Goal: Task Accomplishment & Management: Use online tool/utility

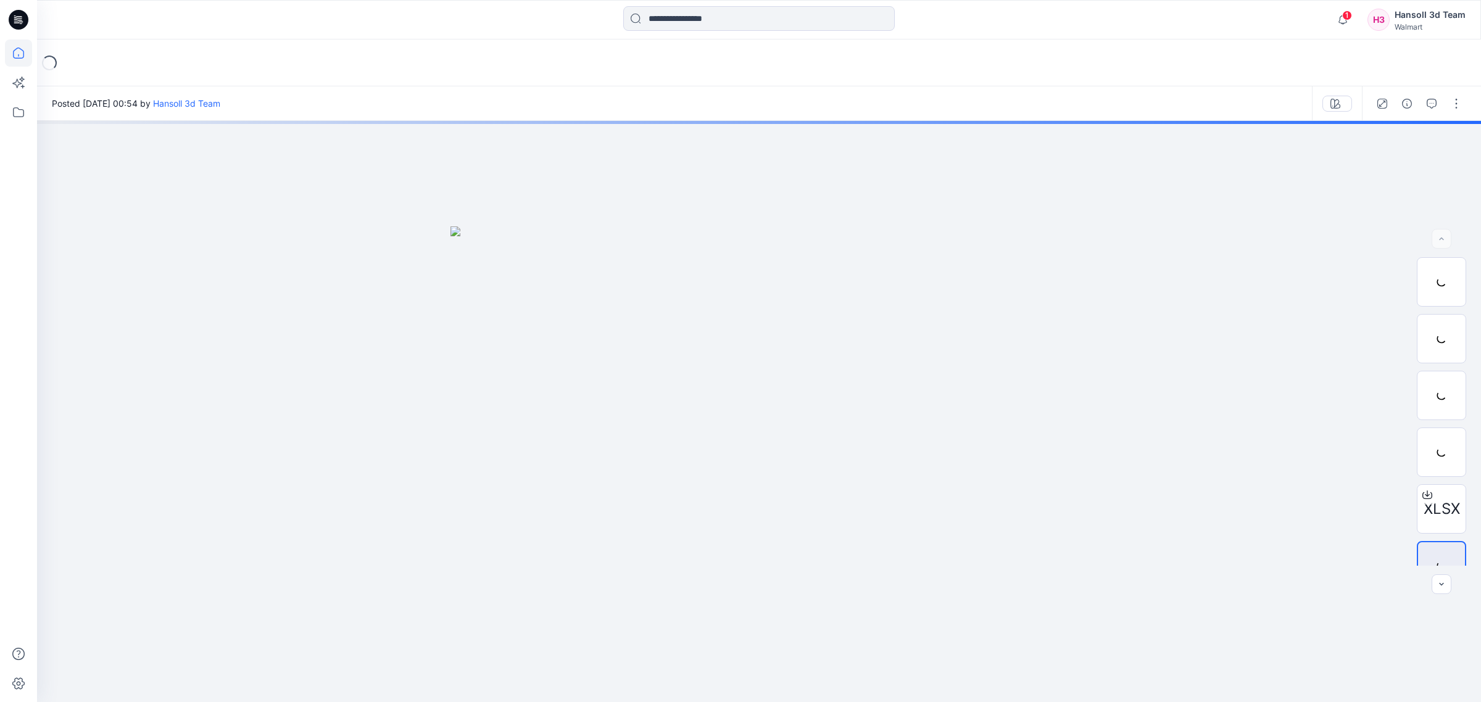
click at [25, 54] on icon at bounding box center [18, 52] width 27 height 27
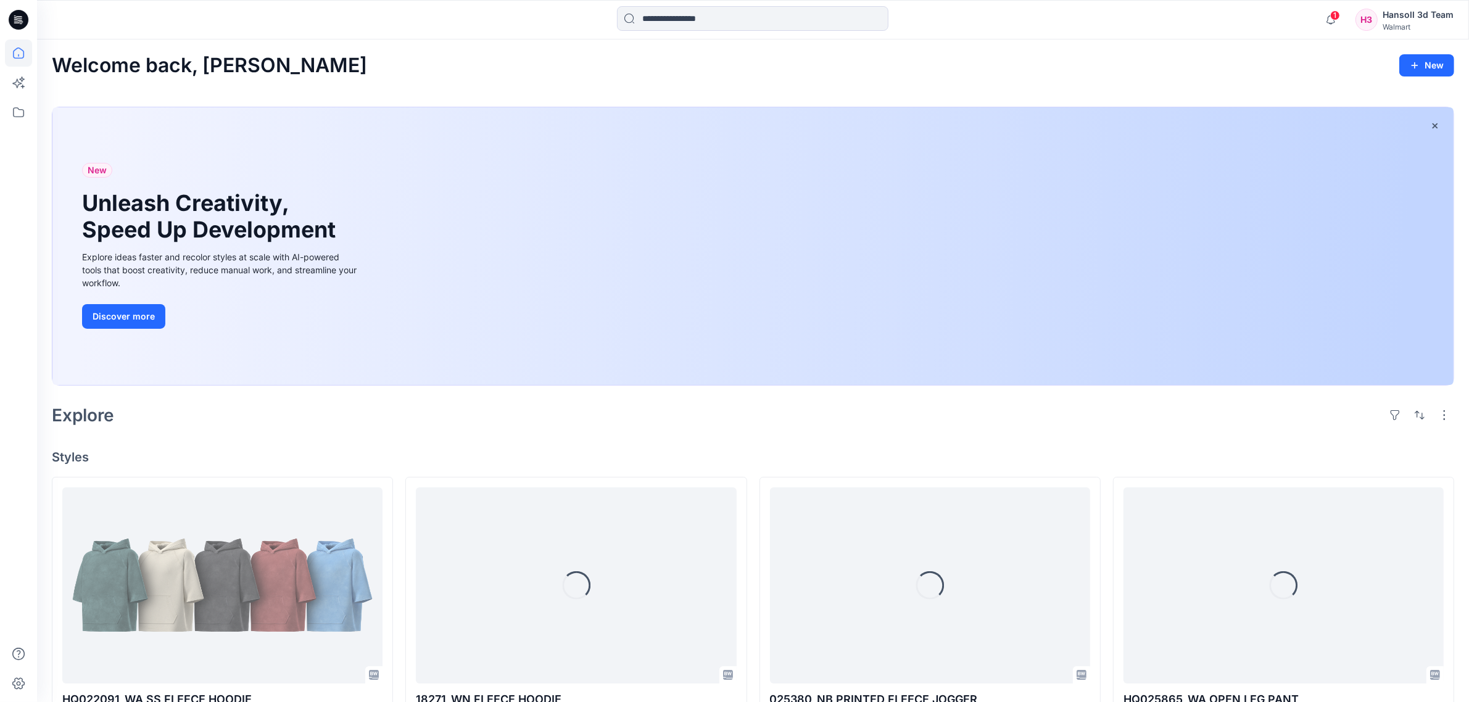
click at [519, 385] on div at bounding box center [752, 246] width 1401 height 278
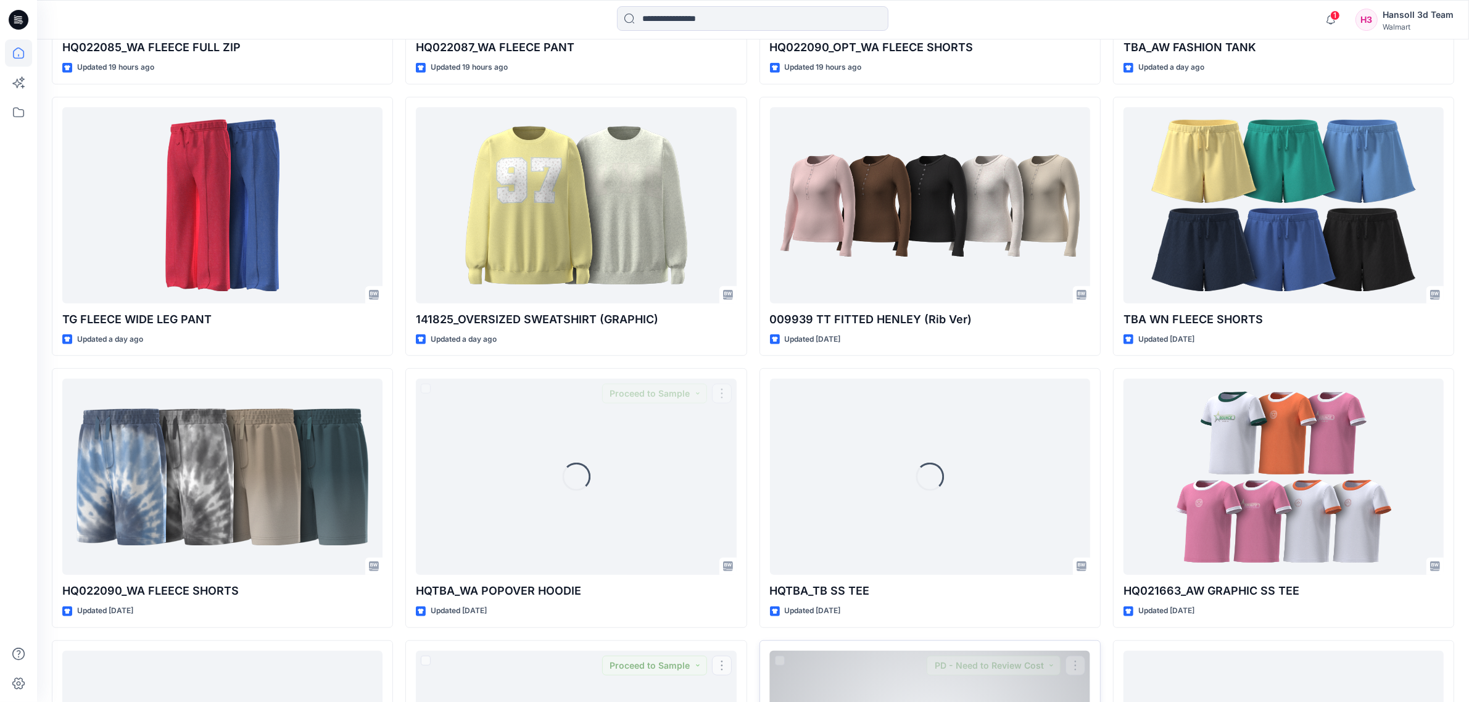
scroll to position [1100, 0]
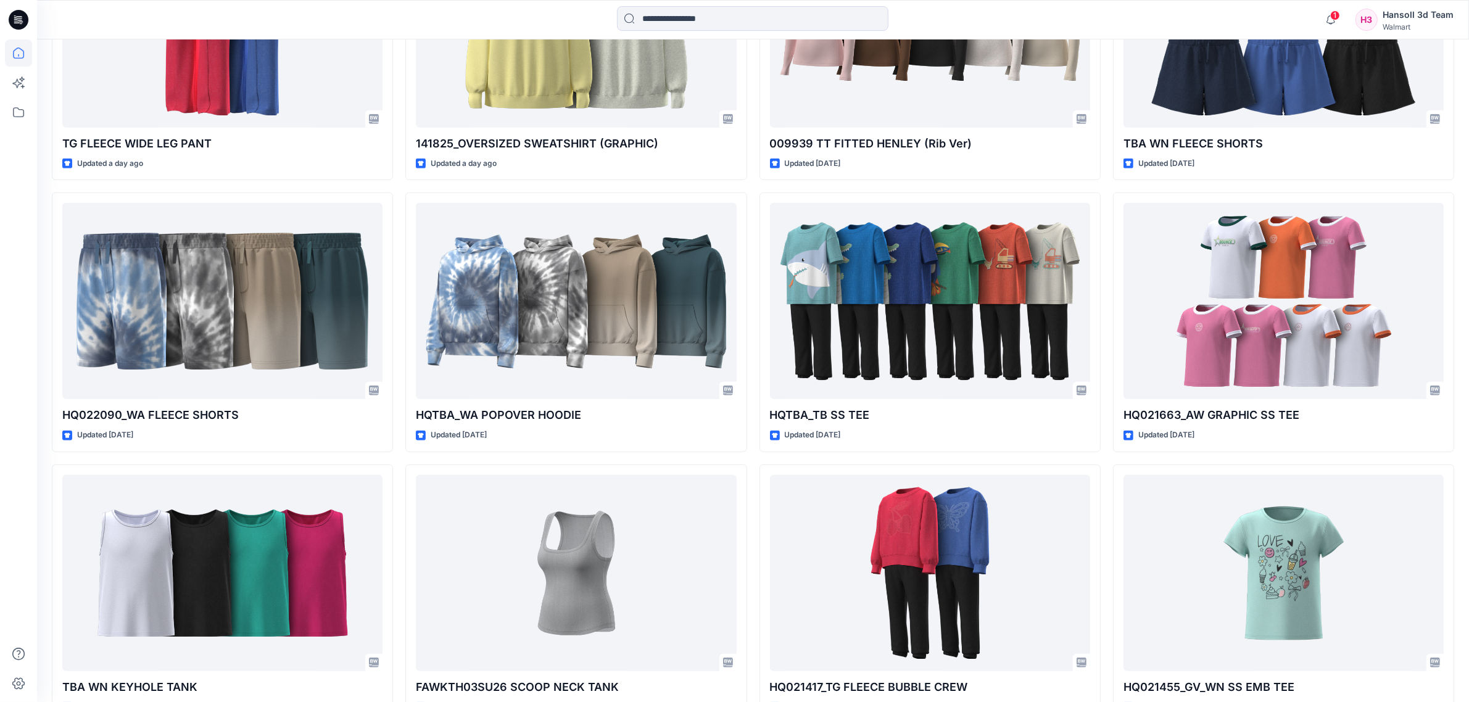
click at [753, 466] on div "HQ022091_WA SS FLEECE HOODIE Updated 36 minutes ago HQ022085_WA FLEECE FULL ZIP…" at bounding box center [753, 186] width 1403 height 1619
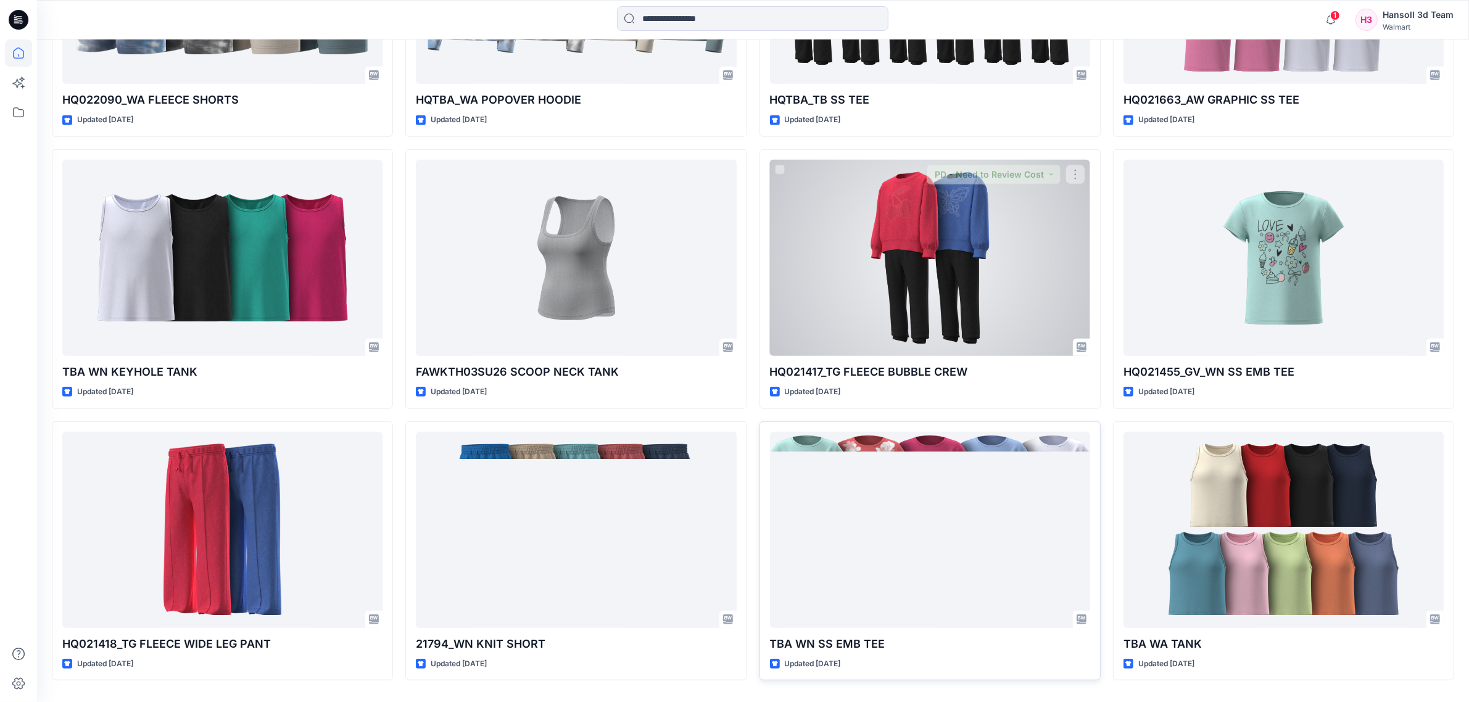
scroll to position [1453, 0]
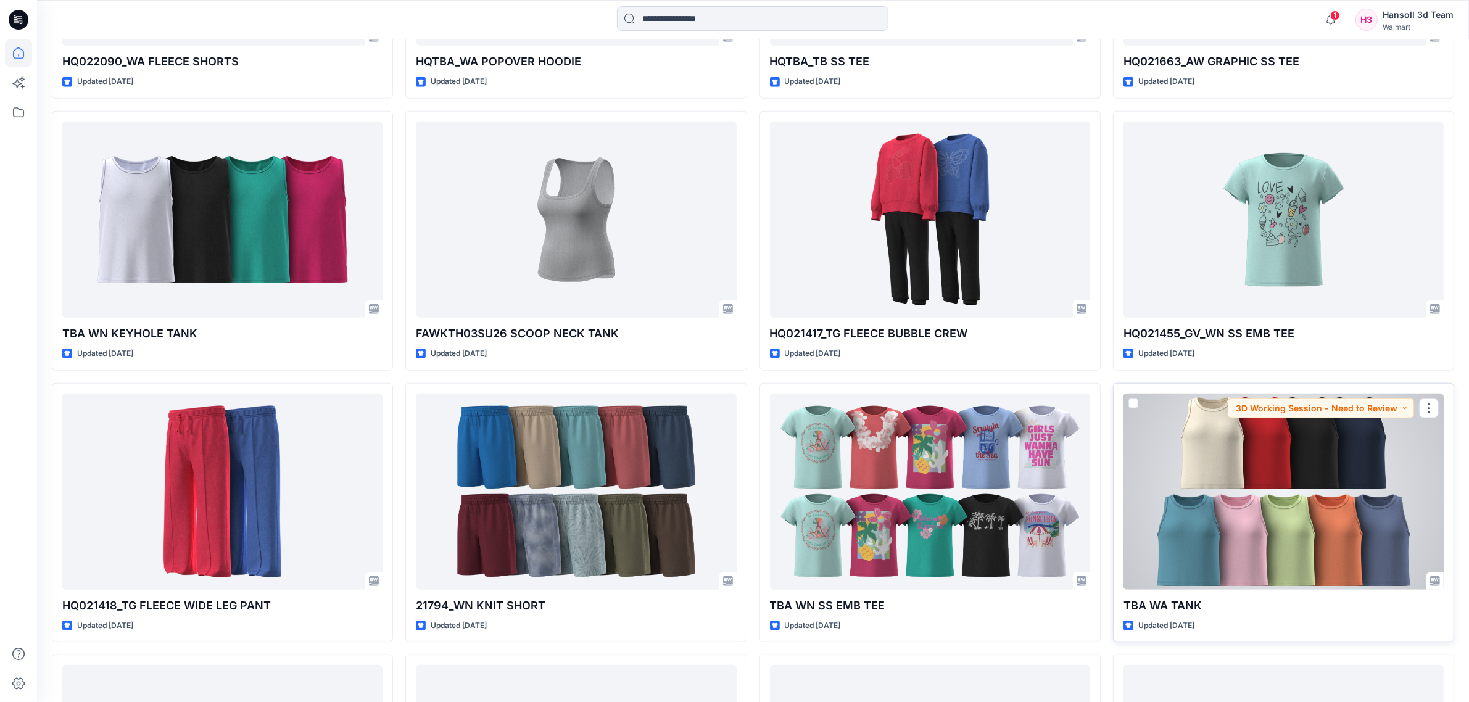
click at [1250, 511] on div at bounding box center [1284, 492] width 320 height 196
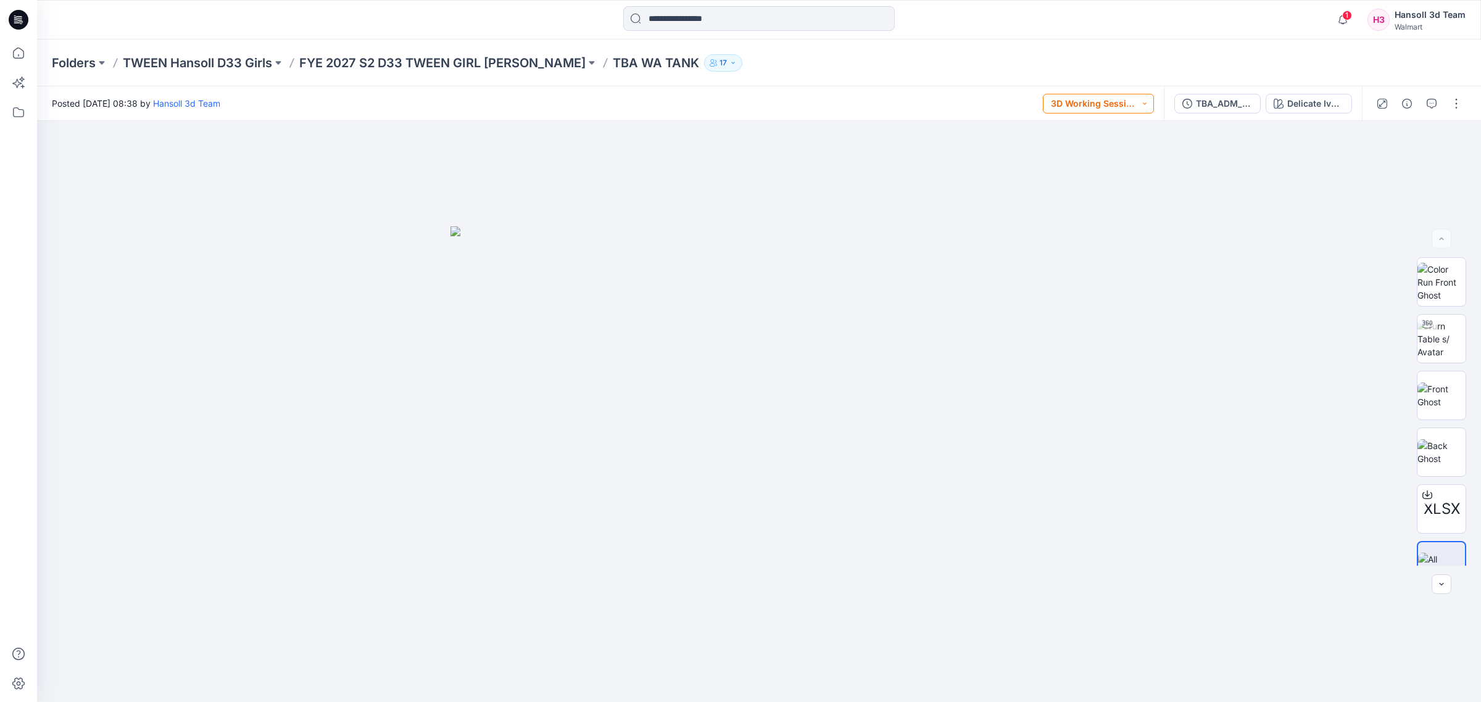
click at [1123, 98] on button "3D Working Session - Need to Review" at bounding box center [1098, 104] width 111 height 20
click at [1108, 245] on p "Proceed to Sample" at bounding box center [1102, 242] width 69 height 16
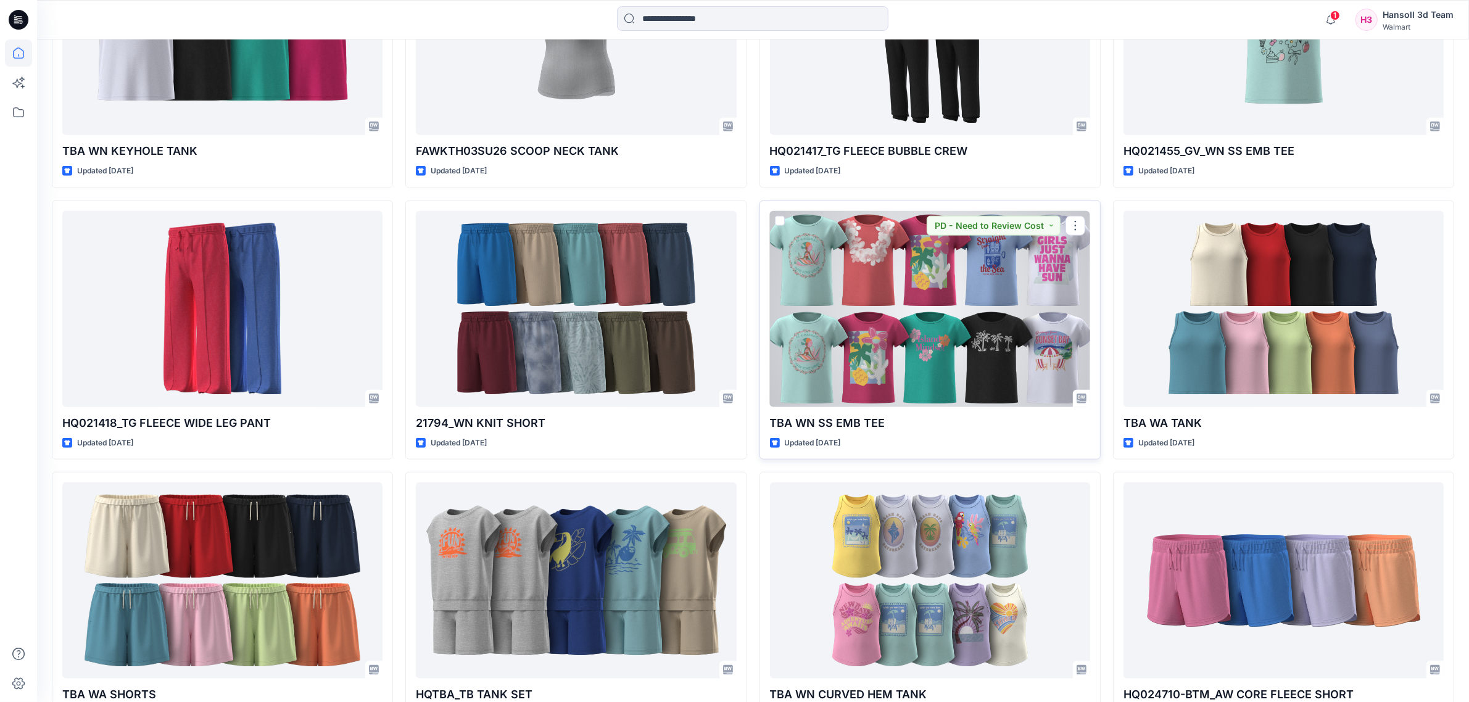
scroll to position [1839, 0]
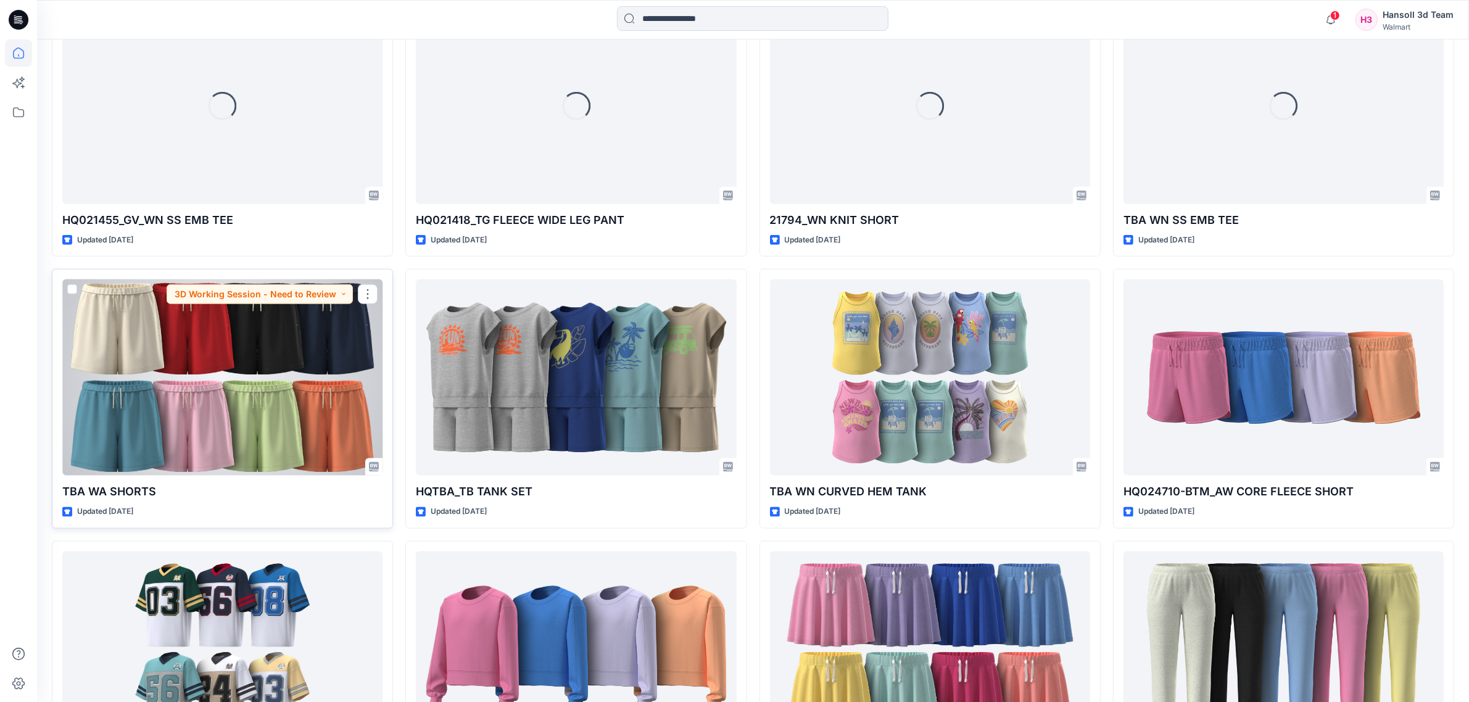
click at [313, 390] on div at bounding box center [222, 378] width 320 height 196
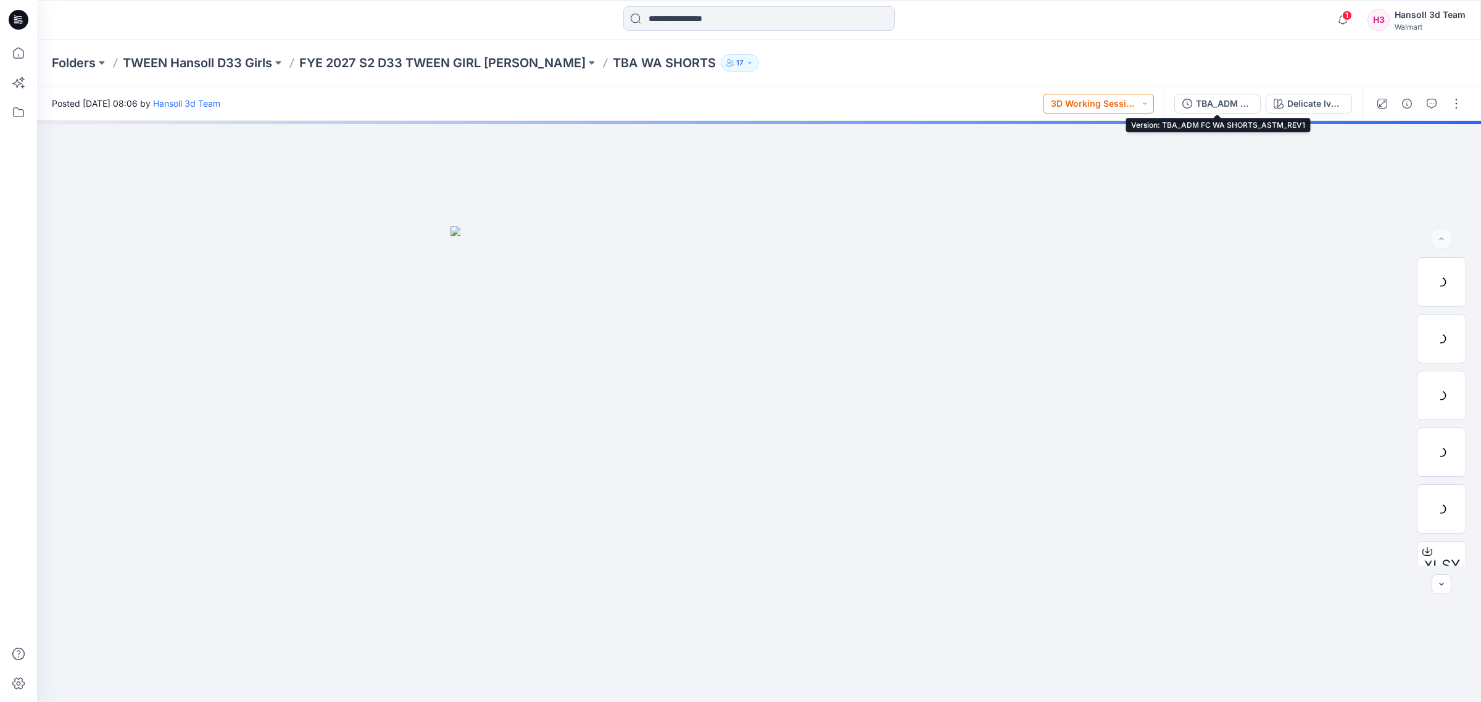
click at [1131, 104] on button "3D Working Session - Need to Review" at bounding box center [1098, 104] width 111 height 20
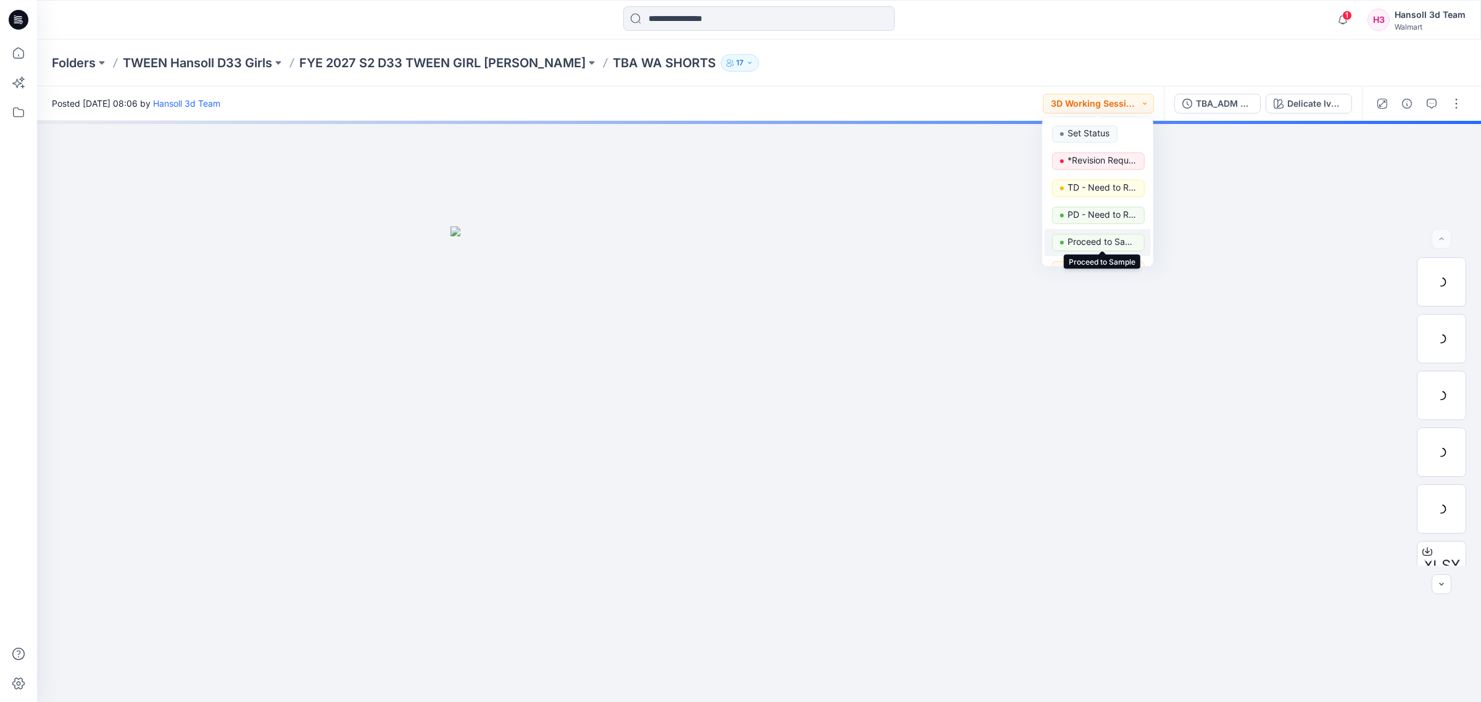
click at [1117, 243] on p "Proceed to Sample" at bounding box center [1102, 242] width 69 height 16
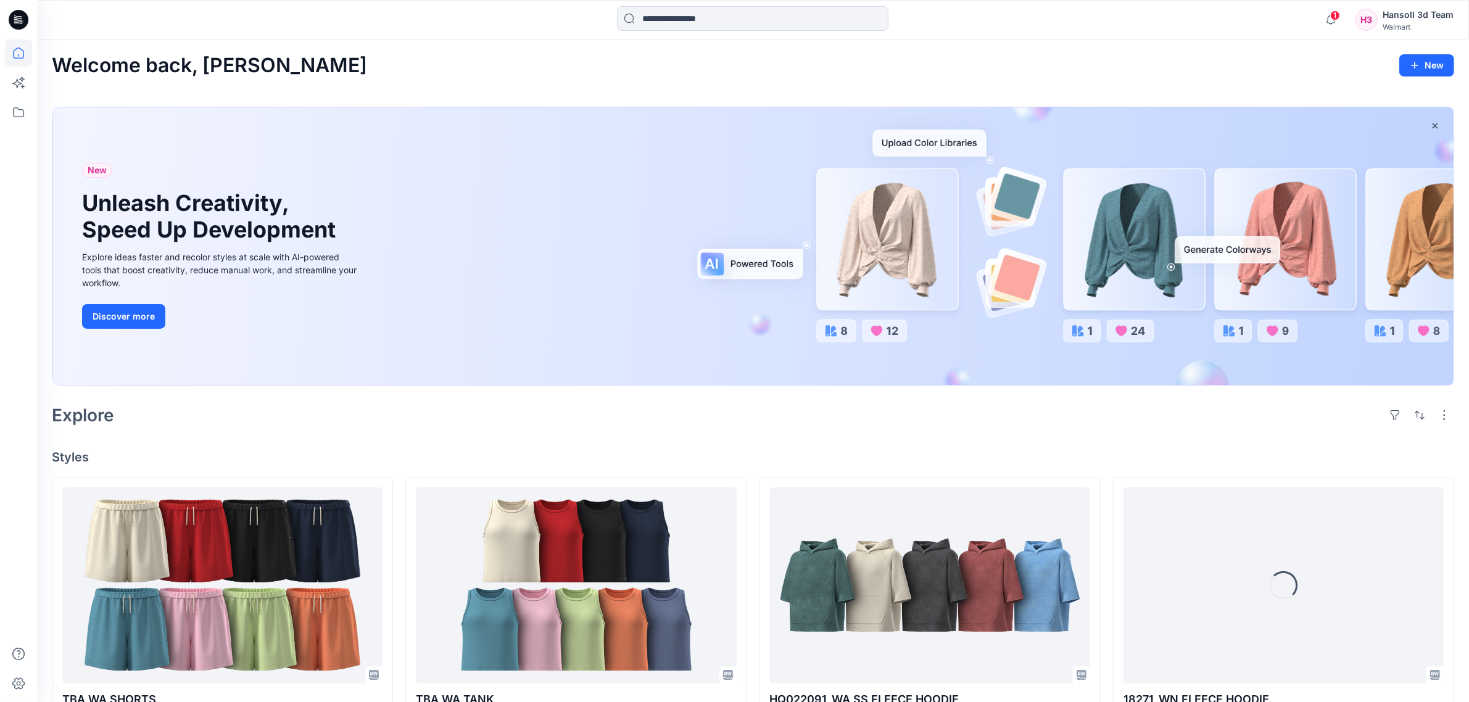
click at [832, 427] on div "Explore" at bounding box center [753, 416] width 1403 height 30
